Goal: Information Seeking & Learning: Learn about a topic

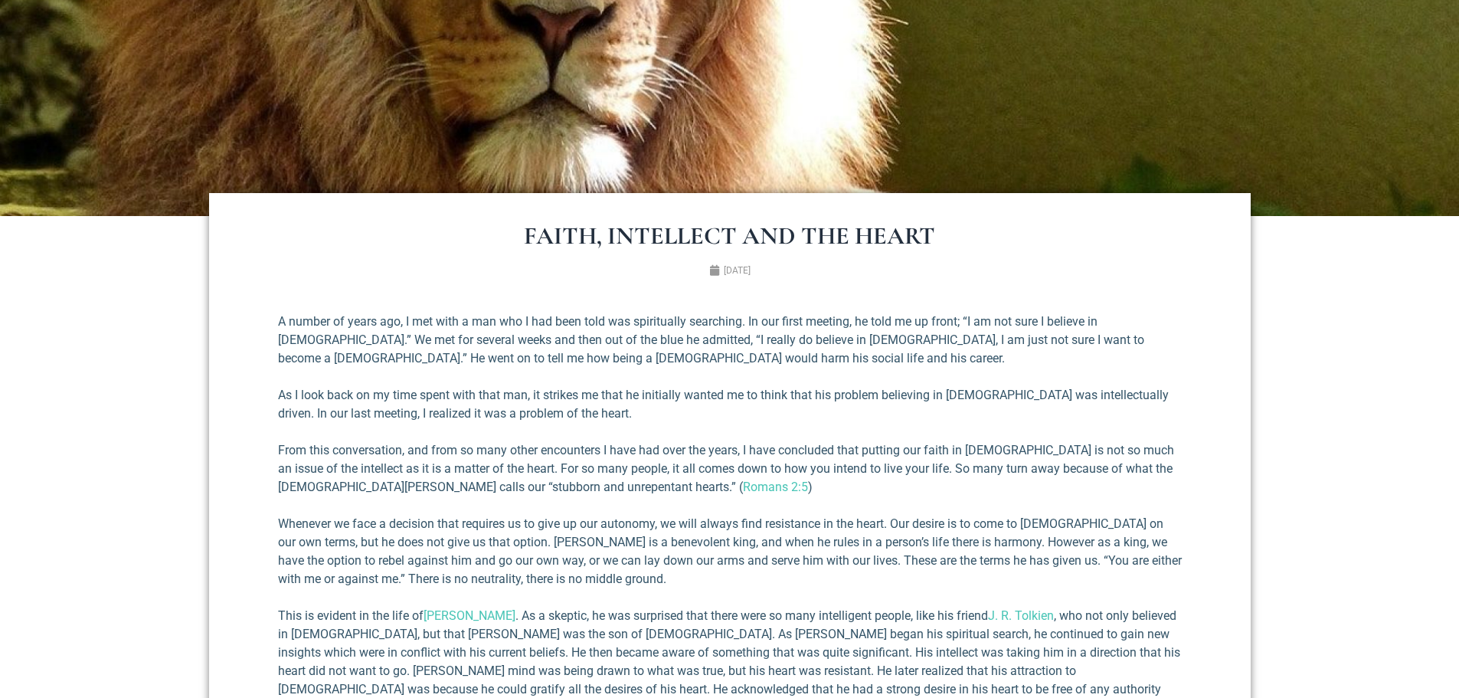
scroll to position [460, 0]
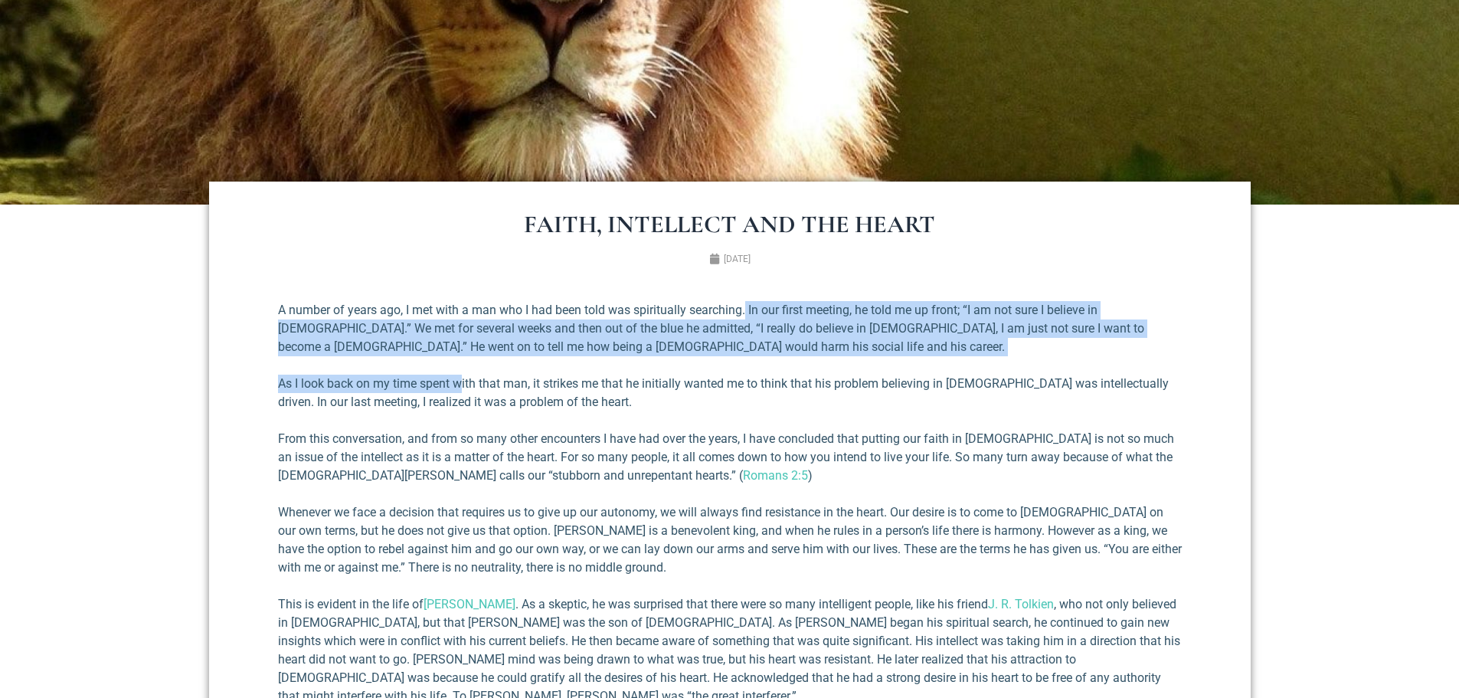
drag, startPoint x: 748, startPoint y: 312, endPoint x: 461, endPoint y: 372, distance: 292.8
click at [461, 372] on div "A number of years ago, I met with a man who I had been told was spiritually sea…" at bounding box center [730, 666] width 904 height 730
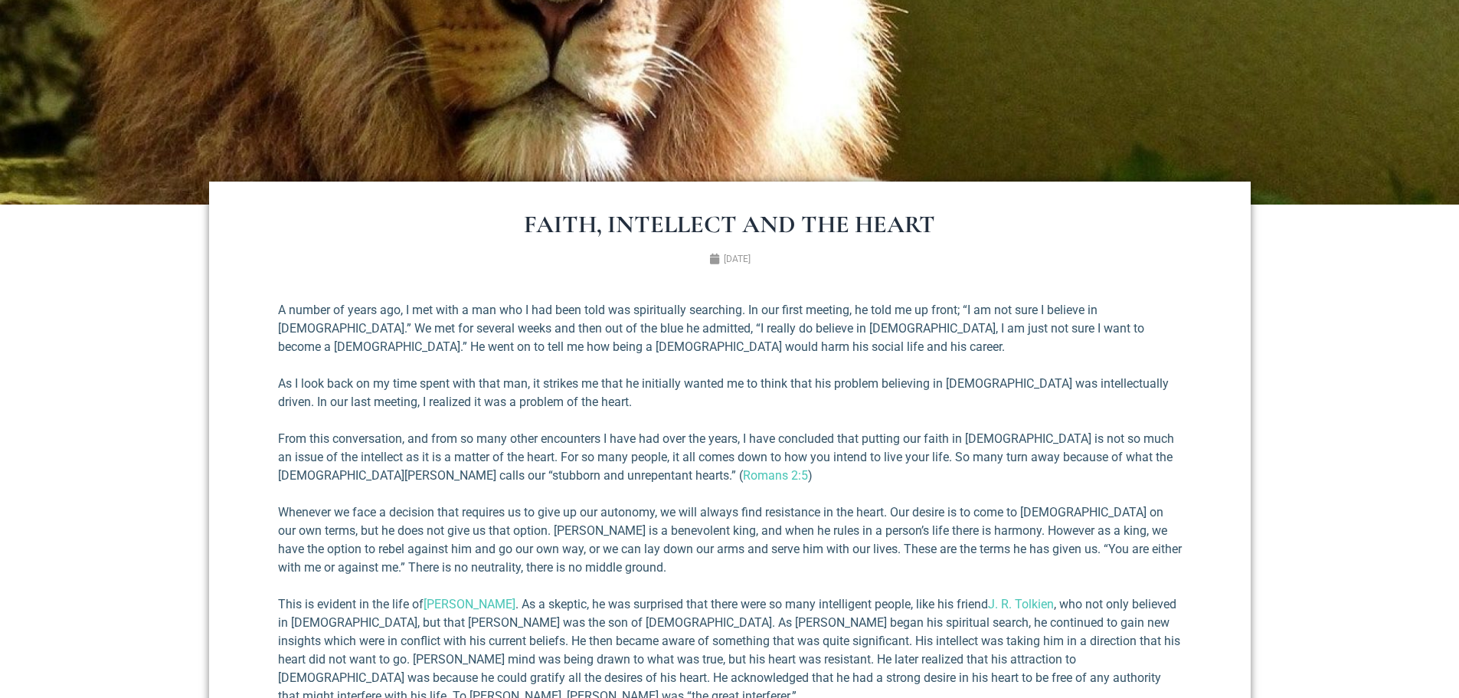
click at [478, 417] on div "A number of years ago, I met with a man who I had been told was spiritually sea…" at bounding box center [730, 666] width 904 height 730
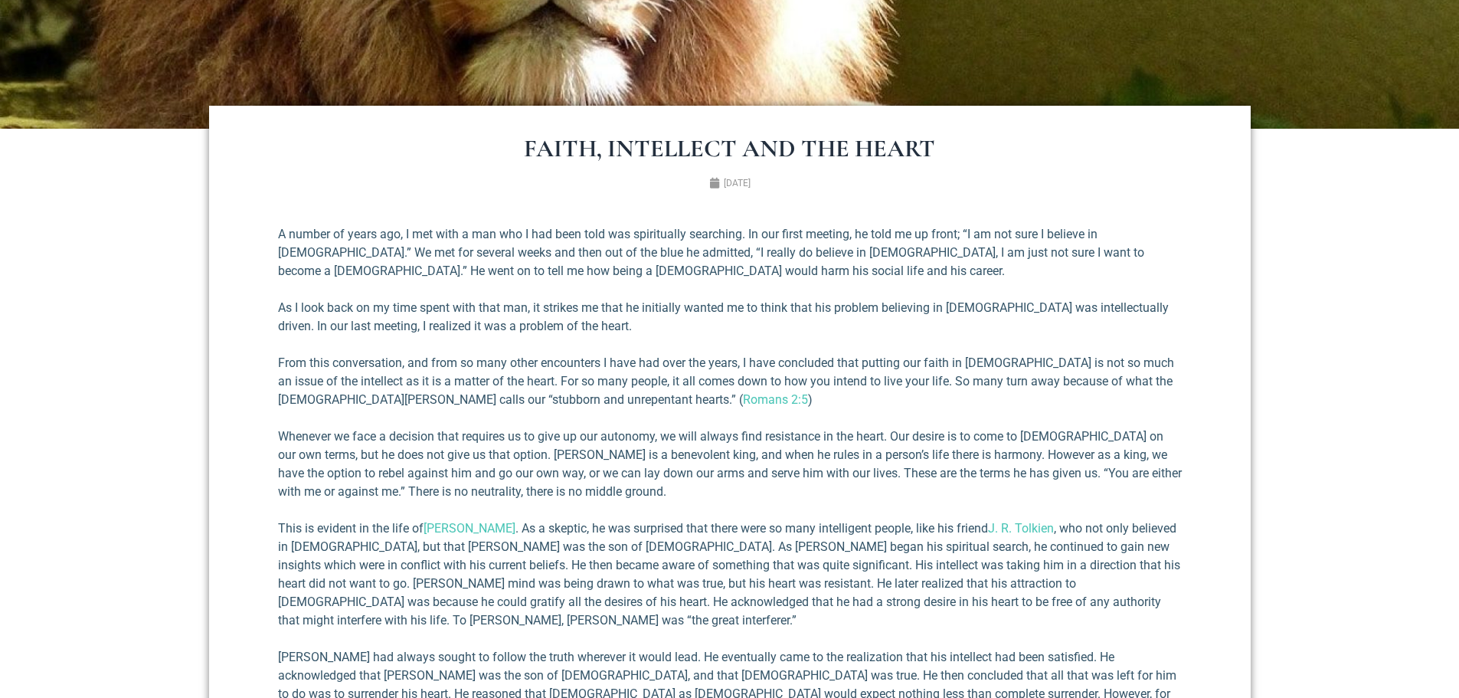
scroll to position [536, 0]
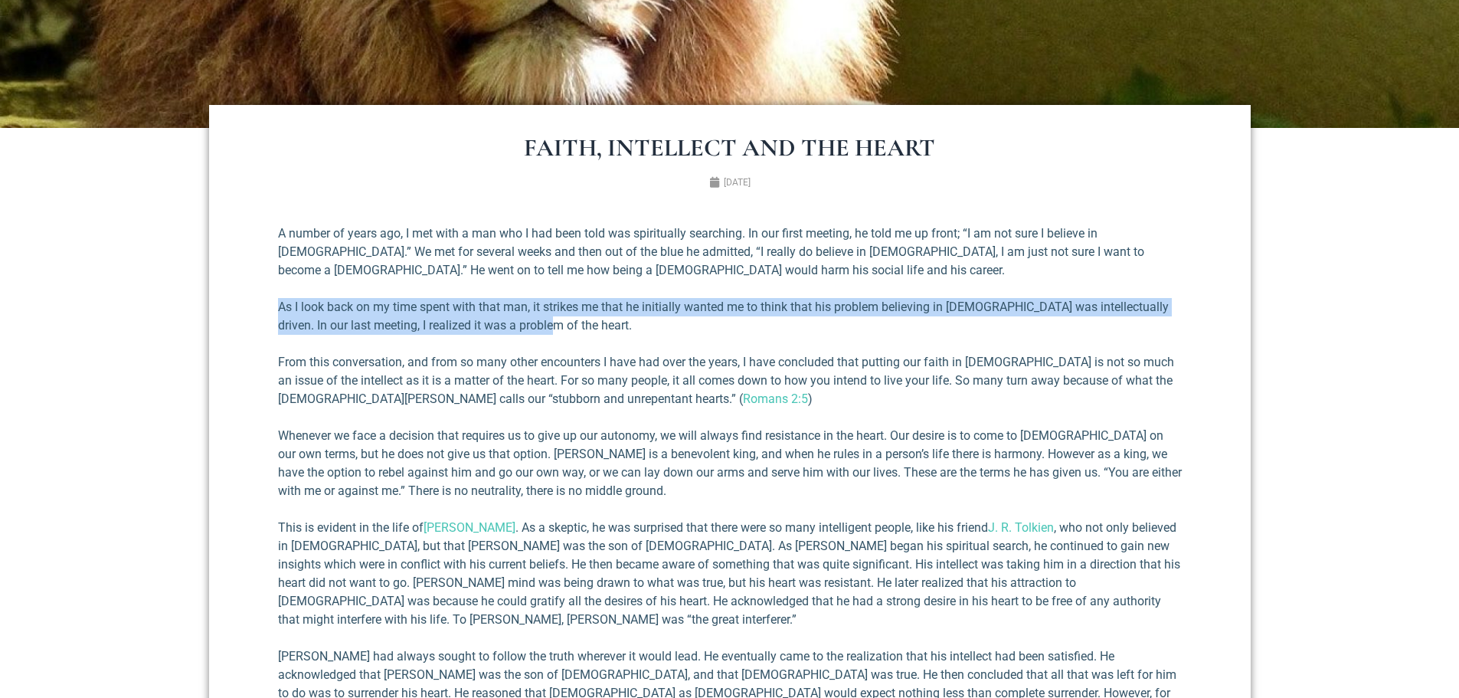
drag, startPoint x: 280, startPoint y: 302, endPoint x: 552, endPoint y: 323, distance: 273.5
click at [552, 323] on p "As I look back on my time spent with that man, it strikes me that he initially …" at bounding box center [730, 316] width 904 height 37
click at [554, 322] on p "As I look back on my time spent with that man, it strikes me that he initially …" at bounding box center [730, 316] width 904 height 37
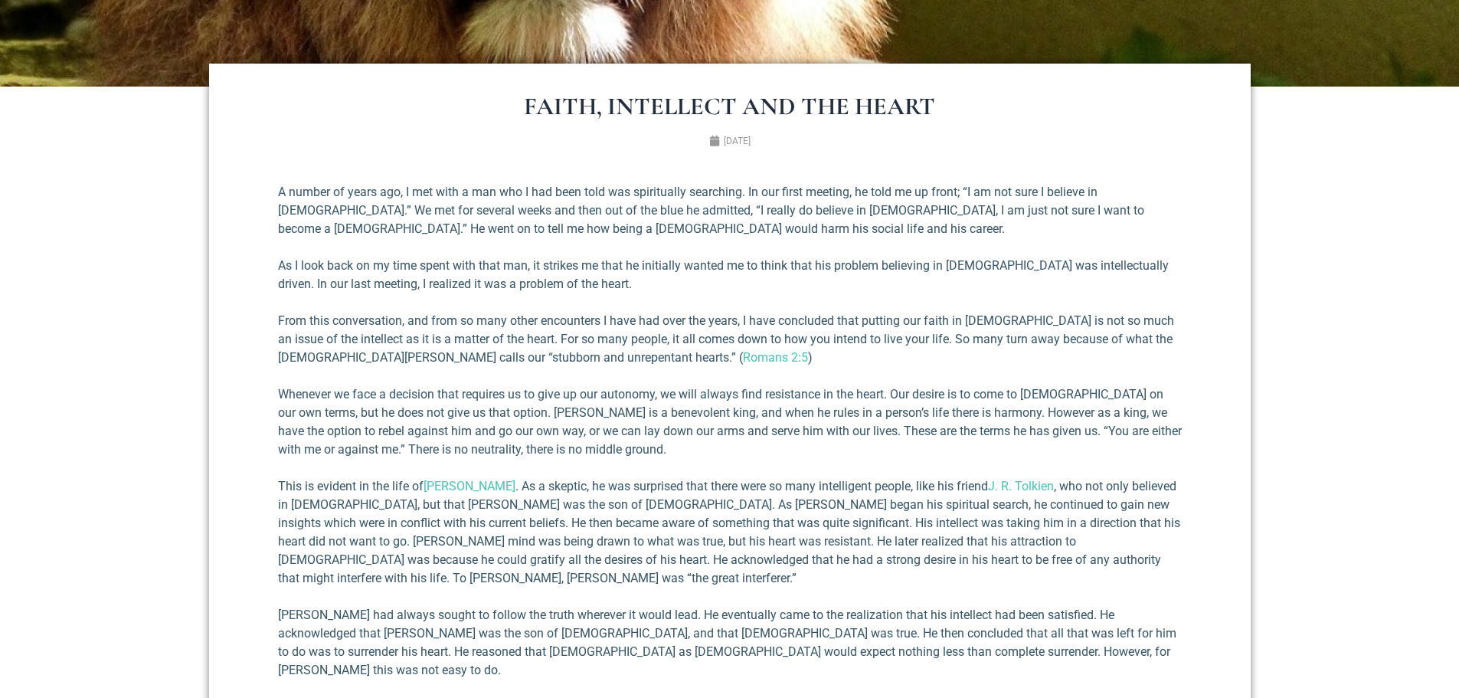
scroll to position [613, 0]
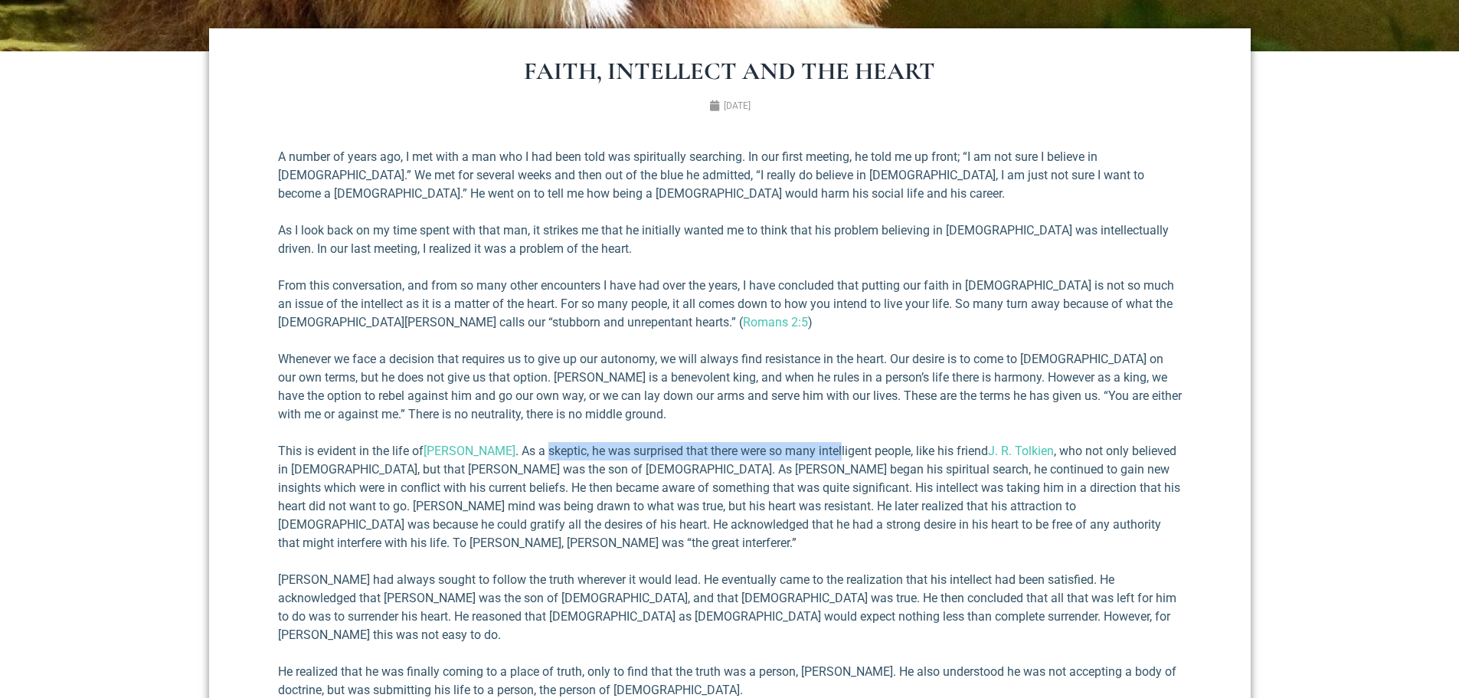
drag, startPoint x: 529, startPoint y: 450, endPoint x: 813, endPoint y: 444, distance: 284.2
click at [813, 444] on p "This is evident in the life of [PERSON_NAME] . As a skeptic, he was surprised t…" at bounding box center [730, 497] width 904 height 110
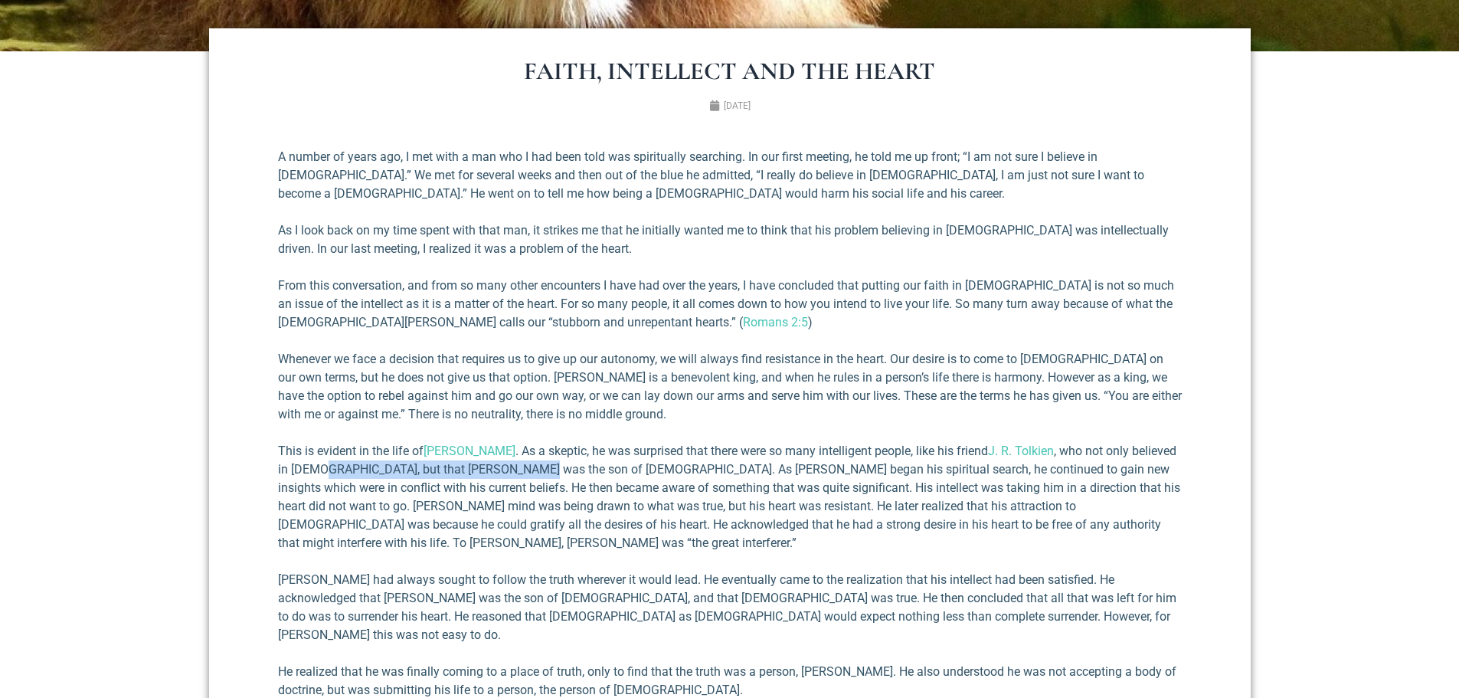
drag, startPoint x: 305, startPoint y: 470, endPoint x: 511, endPoint y: 462, distance: 206.2
click at [511, 462] on p "This is evident in the life of [PERSON_NAME] . As a skeptic, he was surprised t…" at bounding box center [730, 497] width 904 height 110
click at [607, 470] on p "This is evident in the life of [PERSON_NAME] . As a skeptic, he was surprised t…" at bounding box center [730, 497] width 904 height 110
